Goal: Find specific page/section: Find specific page/section

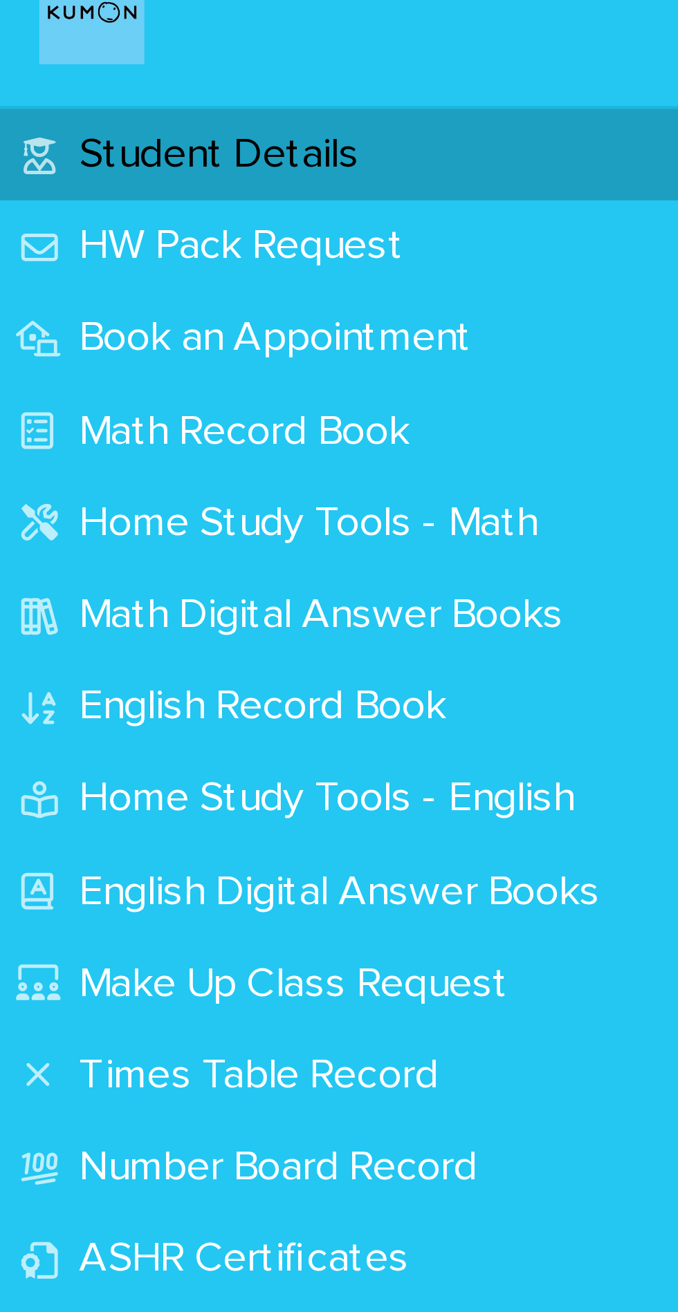
click at [46, 166] on p "Math Record Book" at bounding box center [68, 169] width 104 height 13
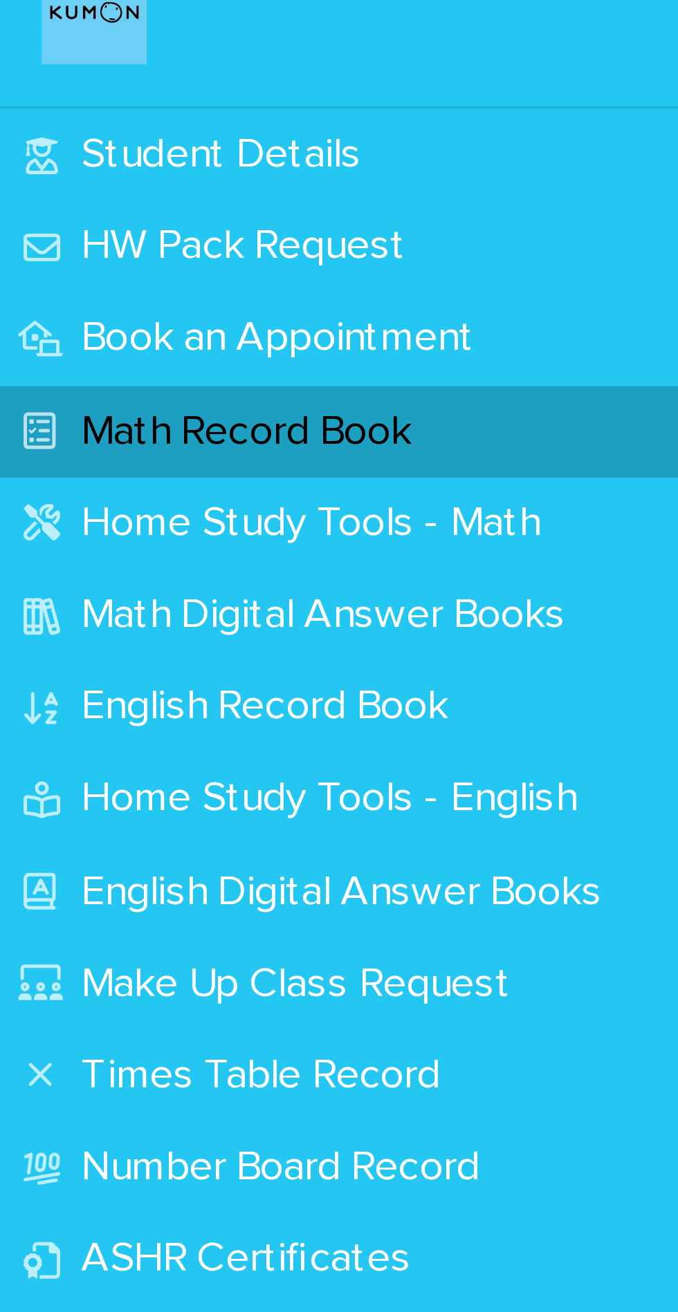
click at [92, 100] on p "Student Details" at bounding box center [61, 96] width 91 height 13
